Goal: Find specific page/section: Find specific page/section

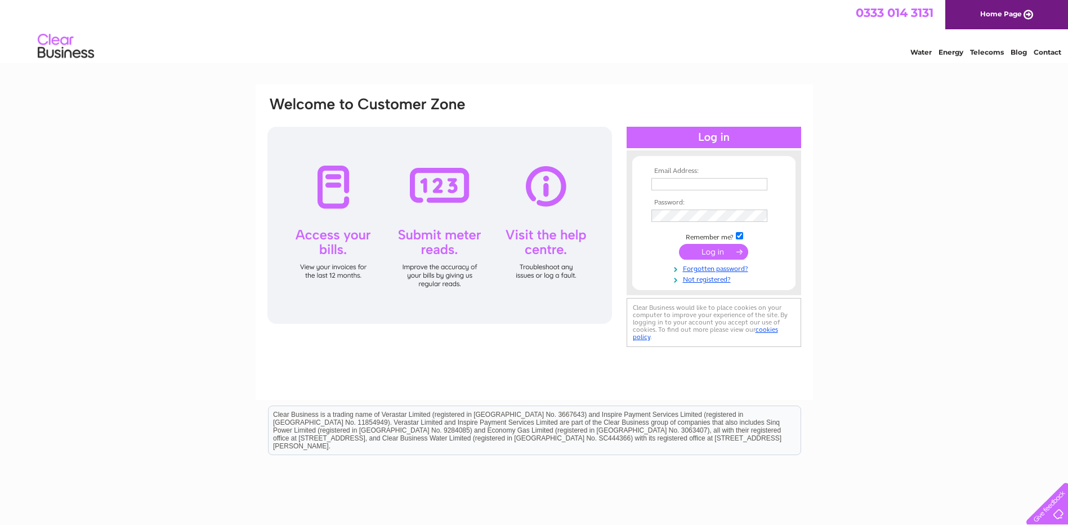
type input "james@cmjembroidery.co.uk"
click at [719, 256] on input "submit" at bounding box center [713, 252] width 69 height 16
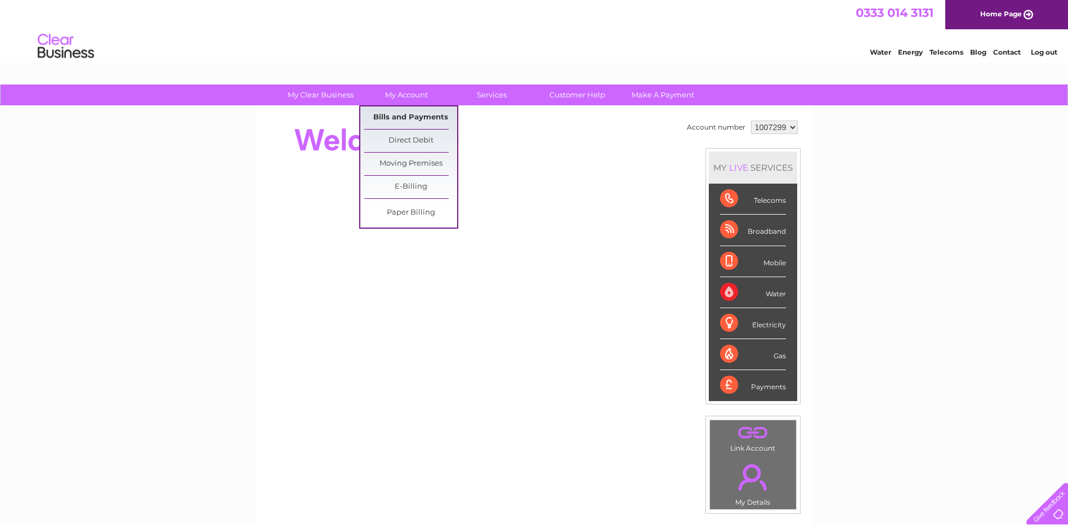
click at [422, 113] on link "Bills and Payments" at bounding box center [410, 117] width 93 height 23
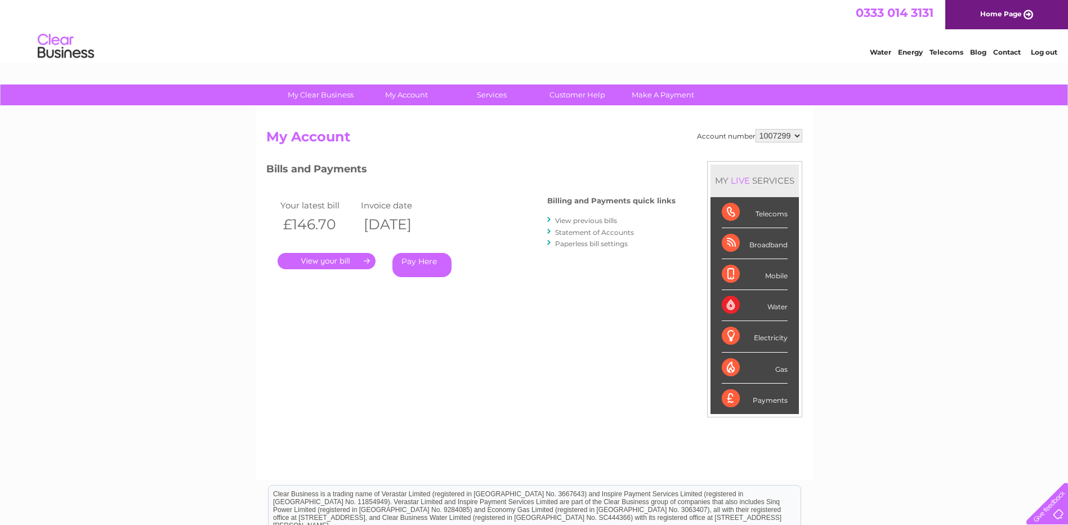
click at [325, 265] on link "." at bounding box center [327, 261] width 98 height 16
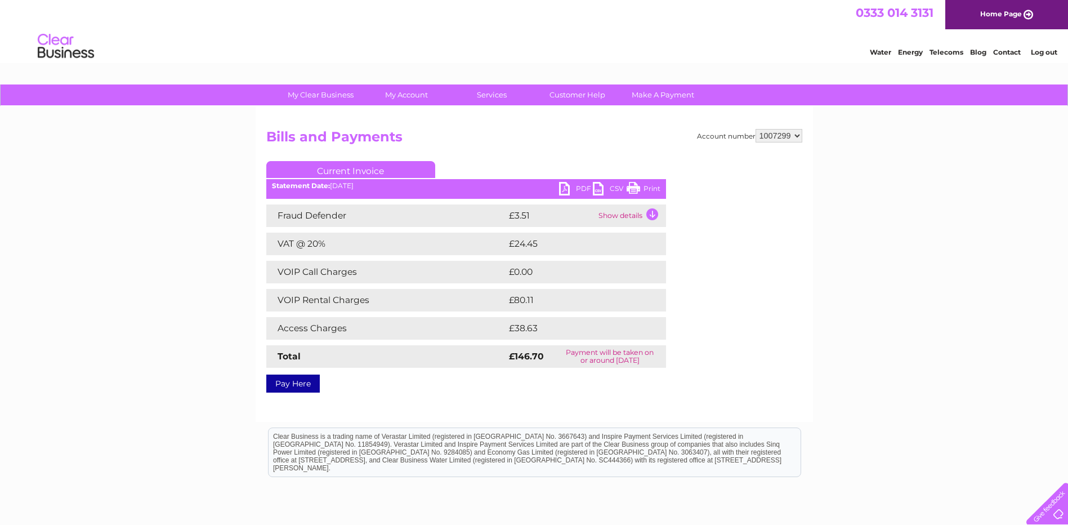
click at [571, 189] on link "PDF" at bounding box center [576, 190] width 34 height 16
